Goal: Communication & Community: Ask a question

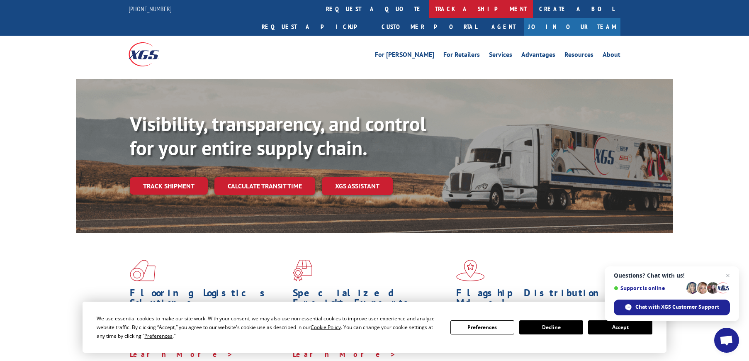
click at [429, 10] on link "track a shipment" at bounding box center [481, 9] width 104 height 18
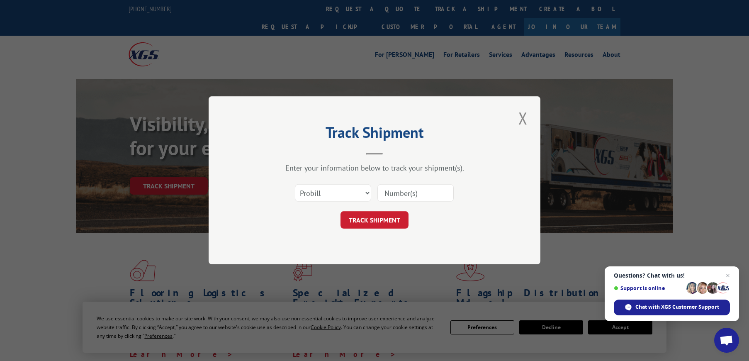
click at [423, 191] on input at bounding box center [415, 193] width 76 height 17
type input "17542805"
click at [385, 224] on button "TRACK SHIPMENT" at bounding box center [375, 220] width 68 height 17
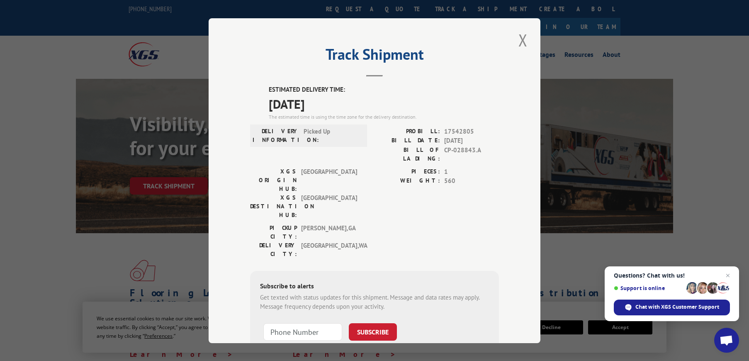
scroll to position [3, 0]
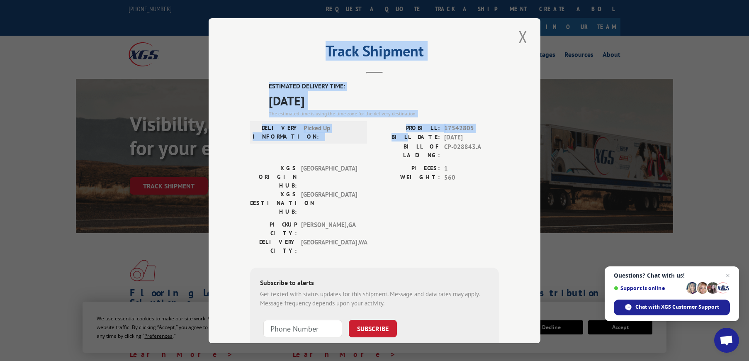
drag, startPoint x: 455, startPoint y: 49, endPoint x: 426, endPoint y: 141, distance: 96.7
click at [425, 136] on div "Track Shipment ESTIMATED DELIVERY TIME: [DATE] The estimated time is using the …" at bounding box center [375, 180] width 332 height 325
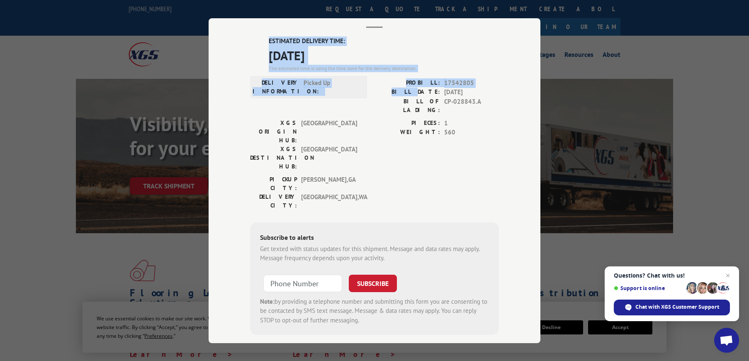
scroll to position [0, 0]
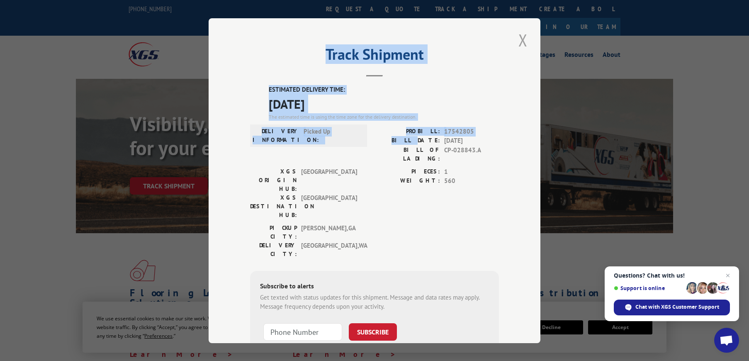
click at [520, 41] on button "Close modal" at bounding box center [523, 40] width 14 height 23
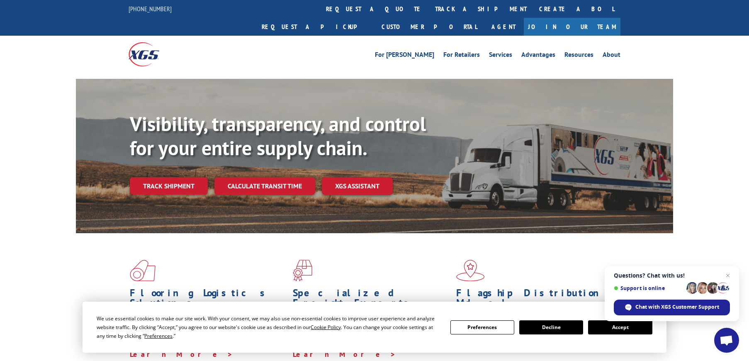
click at [604, 327] on button "Accept" at bounding box center [620, 327] width 64 height 14
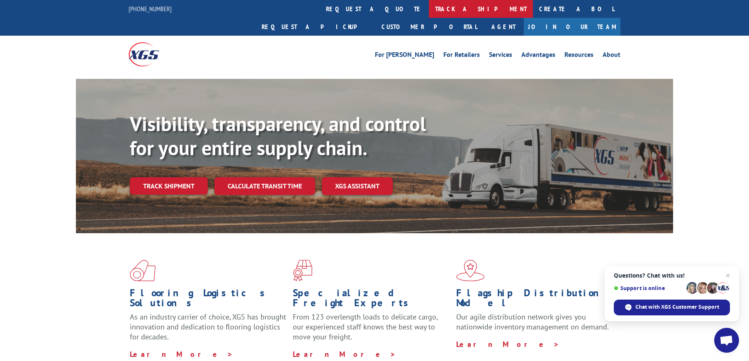
click at [429, 7] on link "track a shipment" at bounding box center [481, 9] width 104 height 18
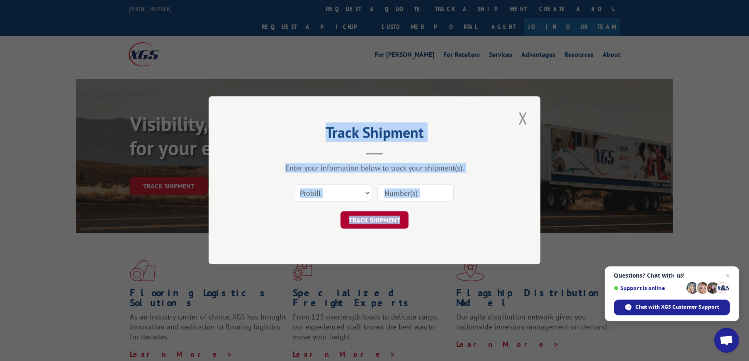
click at [385, 224] on button "TRACK SHIPMENT" at bounding box center [375, 220] width 68 height 17
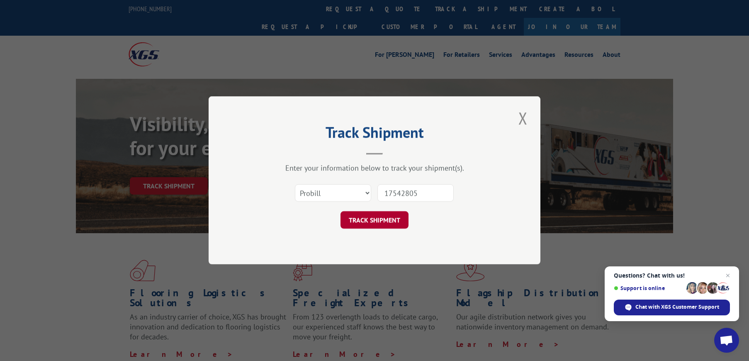
type input "17542805"
click at [380, 222] on button "TRACK SHIPMENT" at bounding box center [375, 220] width 68 height 17
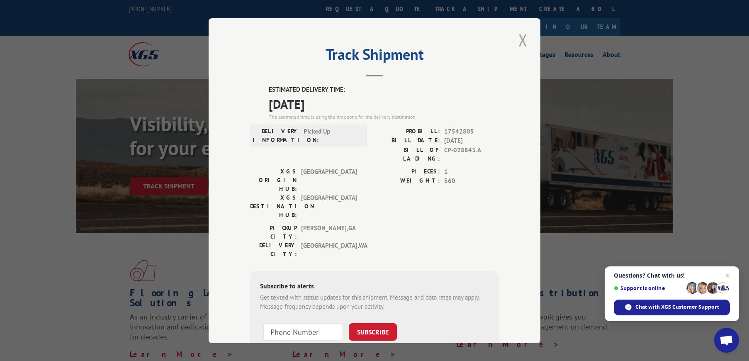
click at [522, 43] on button "Close modal" at bounding box center [523, 40] width 14 height 23
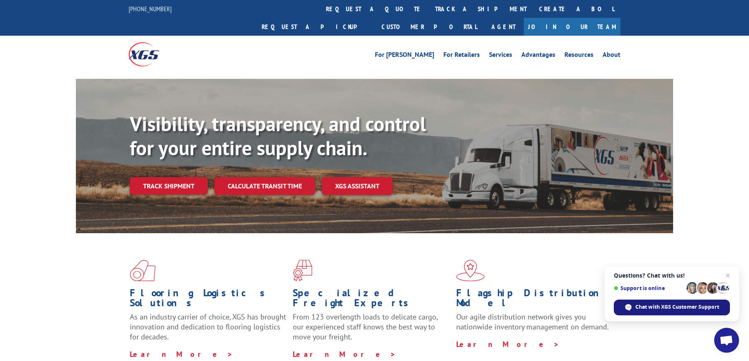
click at [667, 310] on span "Chat with XGS Customer Support" at bounding box center [678, 306] width 84 height 7
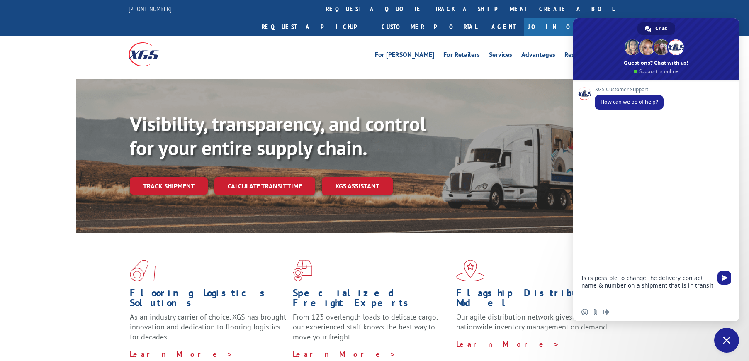
type textarea "Is is possible to change the delivery contact name & number on a shipment that …"
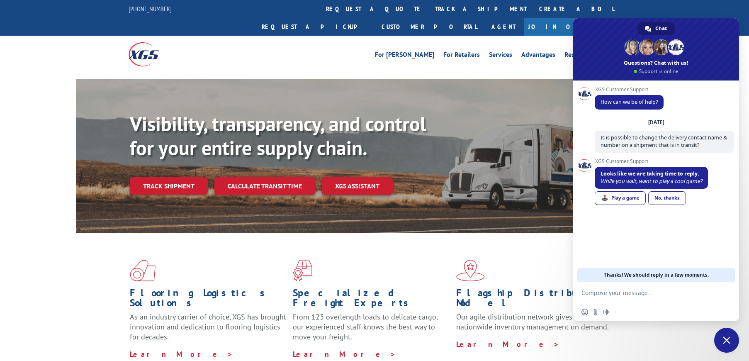
click at [669, 198] on link "No, thanks" at bounding box center [667, 198] width 38 height 14
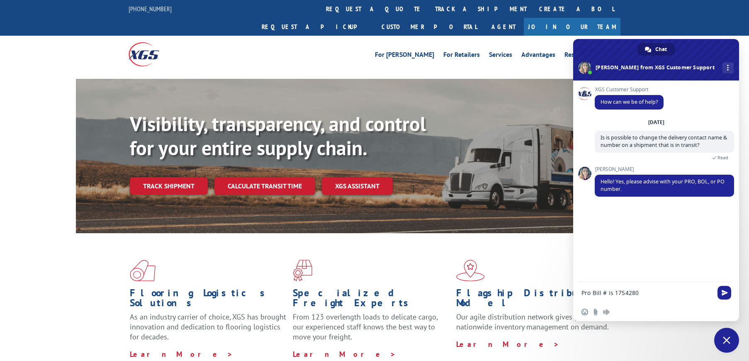
type textarea "Pro Bill # is 17542805"
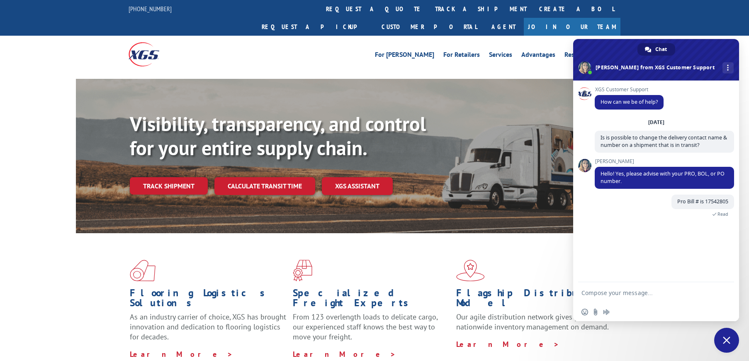
drag, startPoint x: 692, startPoint y: 46, endPoint x: 724, endPoint y: 9, distance: 49.4
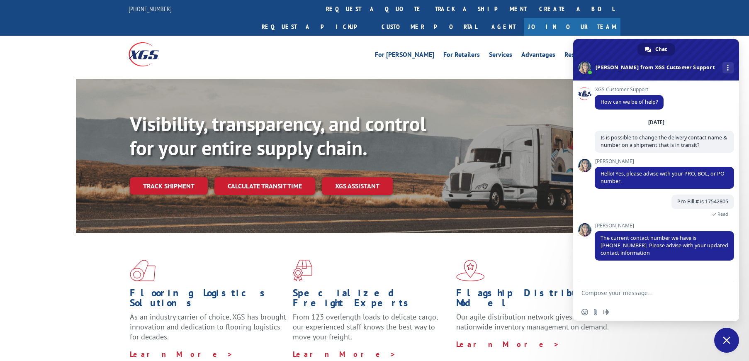
click at [633, 294] on textarea "Compose your message..." at bounding box center [648, 292] width 133 height 21
paste textarea "[PHONE_NUMBER]"
type textarea "Thanks! Yes that # isn't wrong, but the better contact would be [PERSON_NAME] a…"
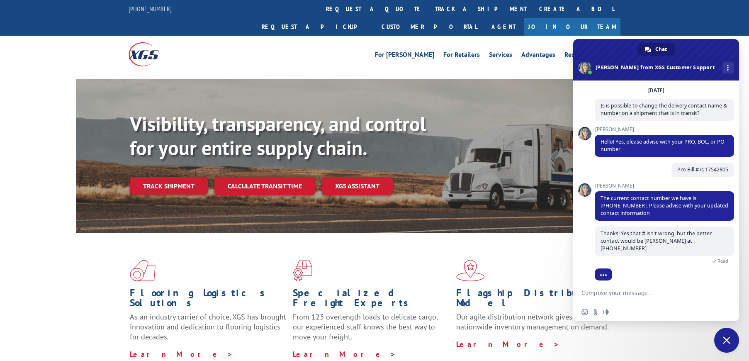
scroll to position [51, 0]
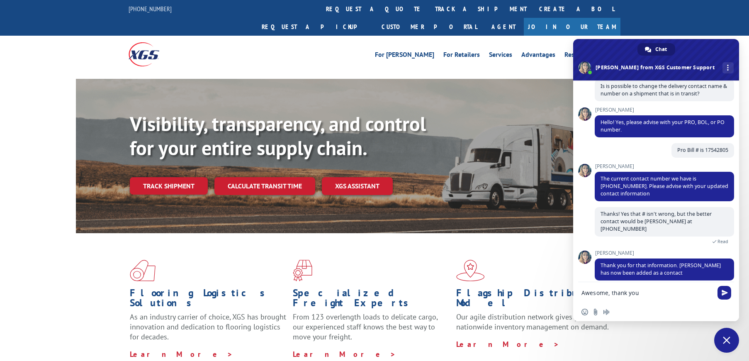
type textarea "Awesome, thank you!"
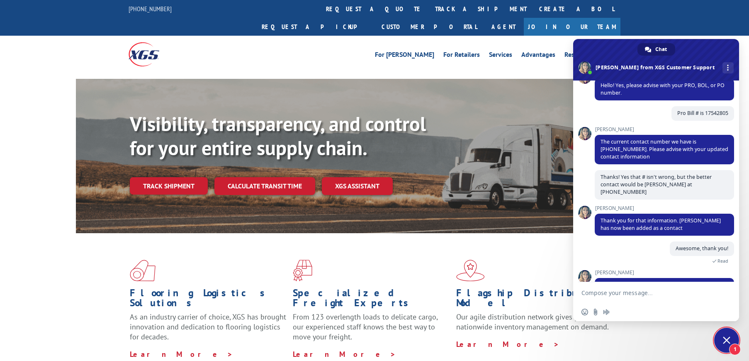
scroll to position [108, 0]
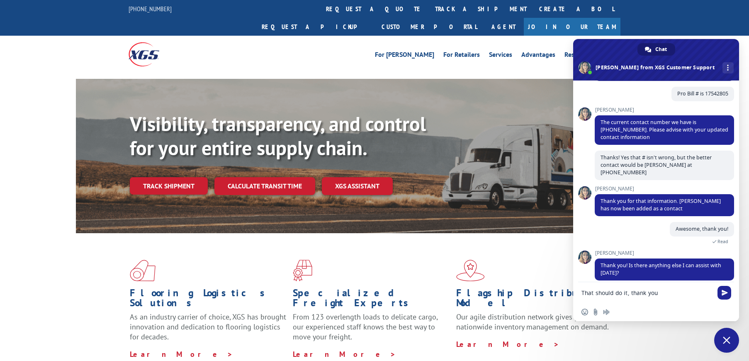
type textarea "That should do it, thank you!"
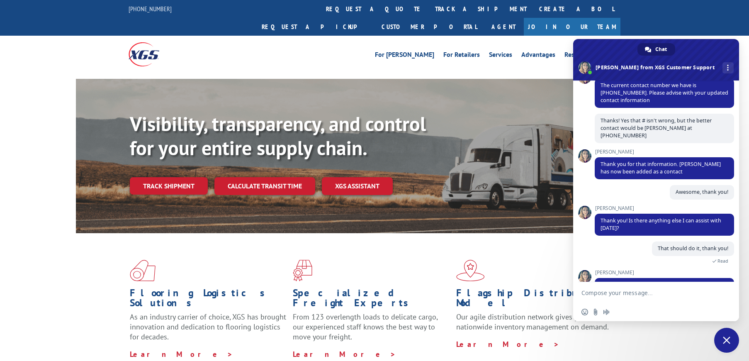
scroll to position [204, 0]
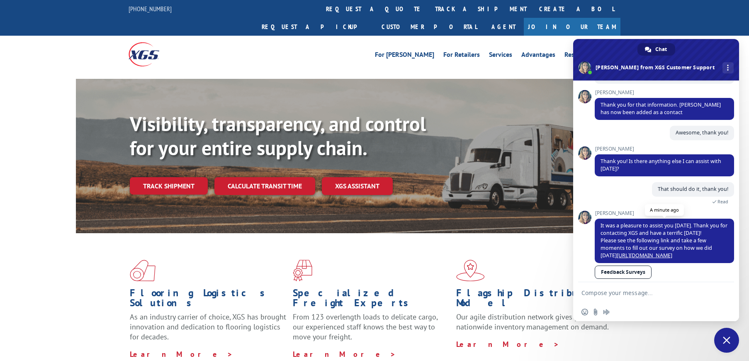
click at [628, 252] on link "[URL][DOMAIN_NAME]" at bounding box center [645, 255] width 56 height 7
